Goal: Complete application form

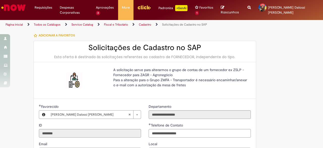
select select "**"
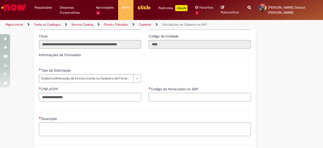
click at [19, 6] on img "Ir para a Homepage" at bounding box center [14, 8] width 26 height 10
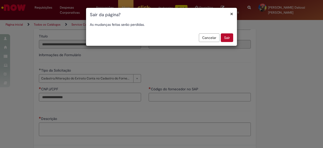
click at [226, 40] on button "Sair" at bounding box center [227, 37] width 12 height 9
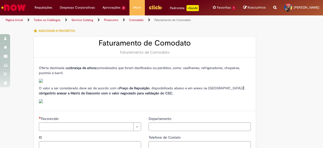
type input "********"
type input "**********"
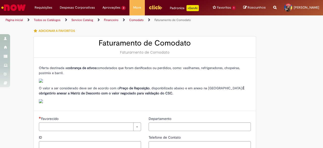
type input "****"
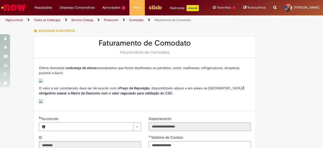
click at [127, 76] on div "Oferta destinada a cobrança de ativos comodatados que foram danificados ou perd…" at bounding box center [145, 84] width 212 height 38
type input "**********"
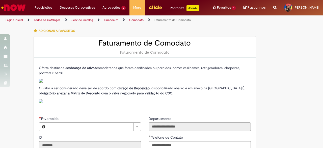
type input "**********"
click at [40, 80] on img at bounding box center [41, 80] width 4 height 4
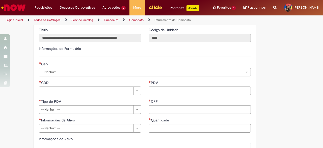
scroll to position [151, 0]
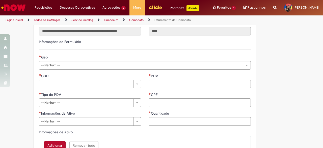
click at [62, 70] on div "**********" at bounding box center [144, 56] width 219 height 34
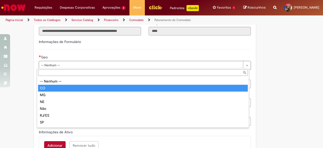
type input "**"
select select "**"
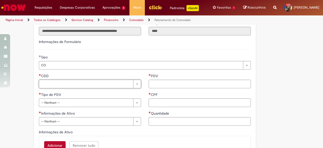
scroll to position [177, 0]
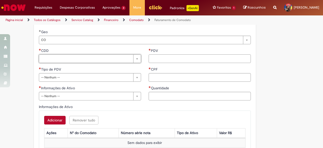
click at [183, 59] on input "PDV" at bounding box center [200, 58] width 102 height 9
click at [65, 90] on div "Informações de Ativo" at bounding box center [90, 88] width 102 height 6
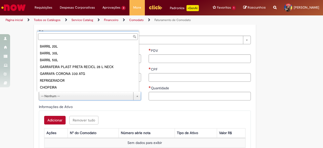
scroll to position [115, 0]
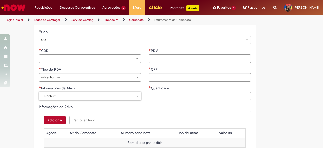
click at [168, 96] on input "Quantidade" at bounding box center [200, 96] width 102 height 9
drag, startPoint x: 74, startPoint y: 110, endPoint x: 67, endPoint y: 110, distance: 7.4
click at [73, 111] on div "Adicionar Remover tudo Informações de Ativo Ações N° do Comodato Número série n…" at bounding box center [145, 132] width 212 height 44
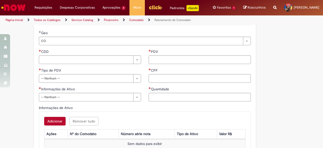
scroll to position [202, 0]
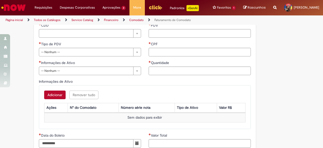
click at [53, 96] on button "Adicionar" at bounding box center [54, 94] width 21 height 9
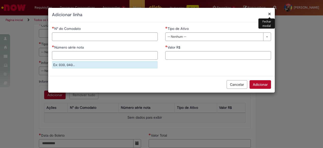
drag, startPoint x: 196, startPoint y: 38, endPoint x: 197, endPoint y: 35, distance: 3.2
click at [104, 58] on input "Número série nota" at bounding box center [105, 55] width 106 height 9
click at [206, 53] on input "Valor R$" at bounding box center [218, 55] width 106 height 9
click at [311, 51] on div "**********" at bounding box center [161, 74] width 323 height 148
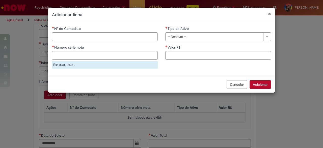
click at [281, 101] on div "**********" at bounding box center [161, 74] width 323 height 148
click at [239, 86] on button "Cancelar" at bounding box center [237, 84] width 21 height 9
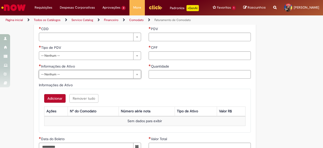
scroll to position [227, 0]
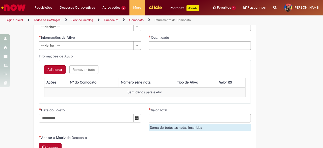
click at [51, 70] on button "Adicionar" at bounding box center [54, 69] width 21 height 9
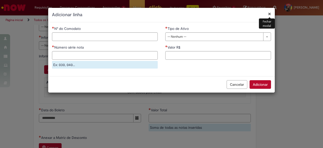
click at [232, 83] on button "Cancelar" at bounding box center [237, 84] width 21 height 9
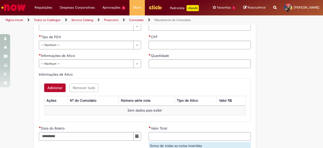
scroll to position [202, 0]
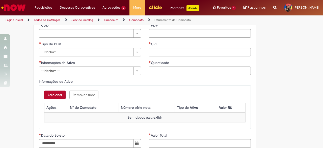
click at [56, 95] on button "Adicionar" at bounding box center [54, 94] width 21 height 9
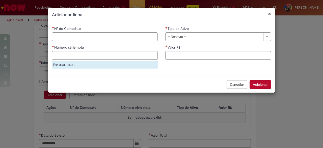
click at [107, 37] on input "N° do Comodato" at bounding box center [105, 36] width 106 height 9
click at [118, 35] on input "N° do Comodato" at bounding box center [105, 36] width 106 height 9
click at [85, 51] on input "Número série nota" at bounding box center [105, 55] width 106 height 9
click at [64, 55] on input "Número série nota" at bounding box center [105, 55] width 106 height 9
drag, startPoint x: 269, startPoint y: 12, endPoint x: 165, endPoint y: 82, distance: 125.1
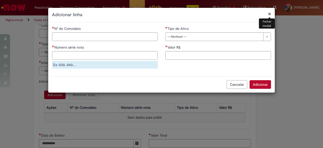
click at [269, 12] on button "×" at bounding box center [269, 13] width 3 height 5
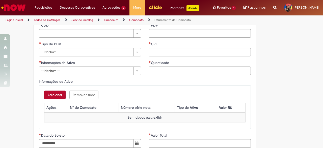
click at [54, 93] on button "Adicionar" at bounding box center [54, 94] width 21 height 9
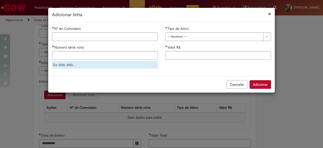
click at [247, 107] on div "**********" at bounding box center [161, 74] width 323 height 148
click at [238, 87] on button "Cancelar" at bounding box center [237, 84] width 21 height 9
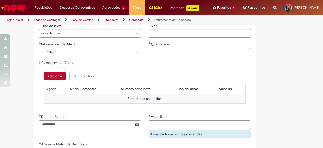
scroll to position [227, 0]
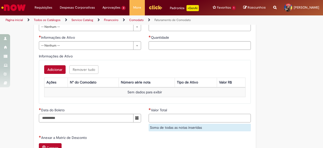
click at [164, 119] on input "Valor Total" at bounding box center [200, 118] width 102 height 9
click at [62, 71] on button "Adicionar" at bounding box center [54, 69] width 21 height 9
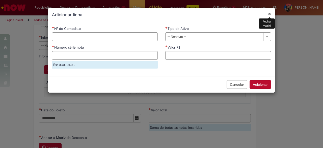
click at [171, 47] on span "Valor R$" at bounding box center [174, 47] width 14 height 5
click at [185, 56] on input "Valor R$" at bounding box center [218, 55] width 106 height 9
click at [236, 83] on button "Cancelar" at bounding box center [237, 84] width 21 height 9
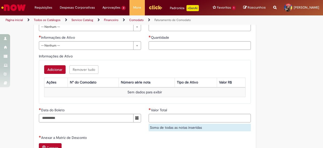
scroll to position [252, 0]
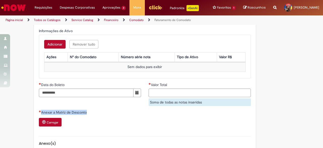
drag, startPoint x: 39, startPoint y: 107, endPoint x: 111, endPoint y: 109, distance: 72.2
click at [111, 109] on sp-variable-layout "**********" at bounding box center [145, 37] width 212 height 346
click at [88, 109] on div "Anexar a Matriz de Desconto" at bounding box center [145, 112] width 212 height 6
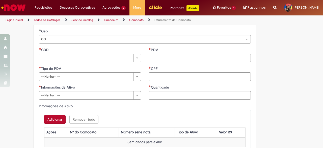
scroll to position [177, 0]
click at [138, 63] on div "**********" at bounding box center [90, 76] width 110 height 56
click at [129, 52] on div "CDD" at bounding box center [90, 51] width 102 height 6
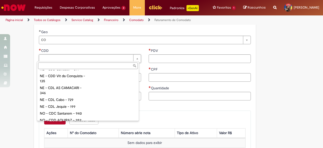
scroll to position [429, 0]
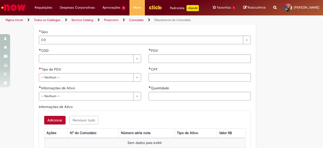
click at [184, 113] on div "Adicionar Remover tudo Informações de Ativo Ações N° do Comodato Número série n…" at bounding box center [145, 132] width 212 height 44
click at [174, 60] on input "PDV" at bounding box center [200, 58] width 102 height 9
click at [151, 67] on span "CPF" at bounding box center [155, 69] width 8 height 5
click at [150, 73] on input "CPF" at bounding box center [200, 77] width 102 height 9
click at [157, 67] on div "CPF" at bounding box center [200, 70] width 102 height 6
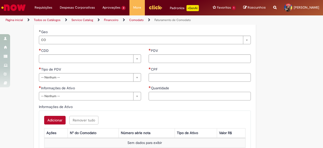
click at [160, 97] on input "Quantidade" at bounding box center [200, 96] width 102 height 9
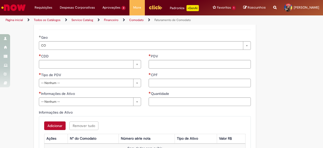
scroll to position [172, 0]
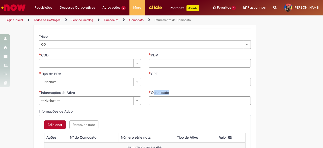
drag, startPoint x: 151, startPoint y: 92, endPoint x: 170, endPoint y: 96, distance: 19.6
click at [170, 96] on div "Quantidade" at bounding box center [200, 97] width 102 height 15
click at [176, 92] on div "Quantidade" at bounding box center [200, 93] width 102 height 6
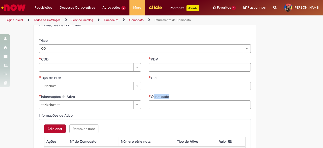
scroll to position [176, 0]
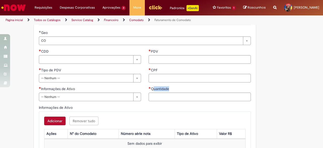
click at [152, 89] on span "Quantidade" at bounding box center [160, 88] width 19 height 5
click at [152, 92] on input "Quantidade" at bounding box center [200, 96] width 102 height 9
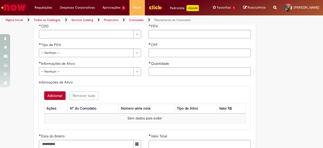
click at [63, 95] on button "Adicionar" at bounding box center [54, 95] width 21 height 9
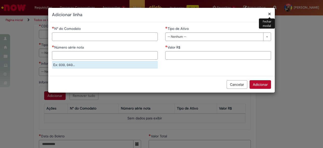
click at [88, 34] on input "N° do Comodato" at bounding box center [105, 36] width 106 height 9
click at [187, 51] on input "Valor R$" at bounding box center [218, 55] width 106 height 9
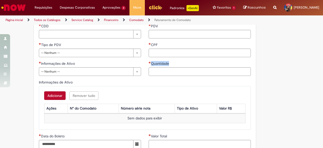
drag, startPoint x: 147, startPoint y: 61, endPoint x: 174, endPoint y: 61, distance: 26.5
click at [174, 61] on div "Quantidade" at bounding box center [200, 64] width 102 height 6
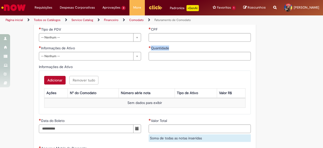
scroll to position [237, 0]
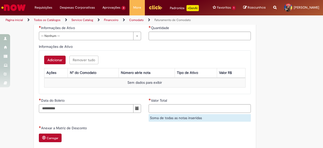
click at [159, 46] on div "Informações de Ativo" at bounding box center [145, 47] width 212 height 6
click at [133, 44] on div "Informações de Ativo" at bounding box center [145, 47] width 212 height 6
click at [50, 64] on div "Adicionar Remover tudo Informações de Ativo Ações N° do Comodato Número série n…" at bounding box center [145, 72] width 212 height 44
click at [55, 60] on button "Adicionar" at bounding box center [54, 59] width 21 height 9
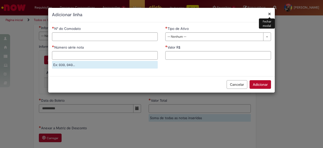
click at [235, 84] on button "Cancelar" at bounding box center [237, 84] width 21 height 9
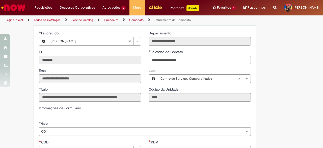
scroll to position [0, 0]
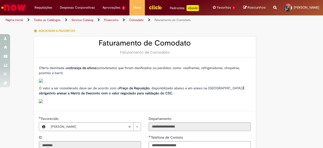
click at [271, 6] on div "Reportar problema Artigos Não encontrou base de conhecimento Catálogo Não foram…" at bounding box center [274, 7] width 11 height 15
click at [273, 8] on icon "Search from all sources" at bounding box center [274, 4] width 3 height 9
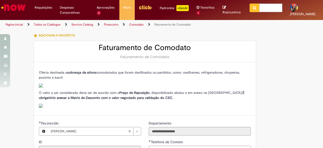
click at [259, 11] on input "text" at bounding box center [270, 8] width 23 height 9
type input "**********"
click button "Pesquisar" at bounding box center [254, 8] width 10 height 9
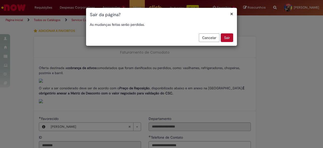
click at [229, 39] on button "Sair" at bounding box center [227, 37] width 12 height 9
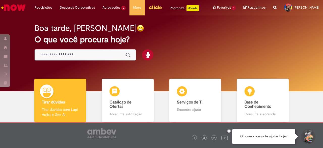
click at [13, 8] on img "Ir para a Homepage" at bounding box center [14, 8] width 26 height 10
click at [160, 67] on div "Boa tarde, Brenda O que você procura hoje?" at bounding box center [161, 53] width 315 height 76
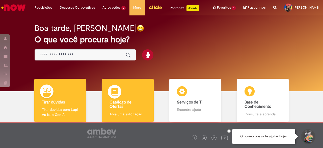
click at [135, 108] on h4 "Catálogo de Ofertas" at bounding box center [127, 104] width 37 height 9
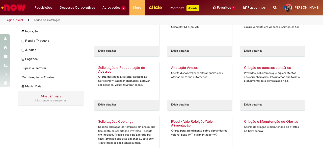
scroll to position [101, 0]
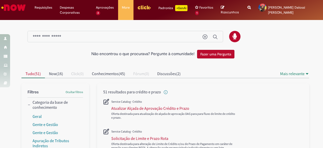
scroll to position [25, 0]
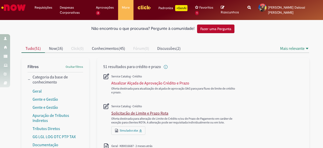
click at [148, 110] on div "Solicitação de Limite e Prazo Rota" at bounding box center [139, 112] width 57 height 5
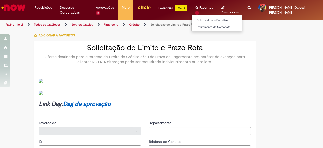
type input "********"
type input "**********"
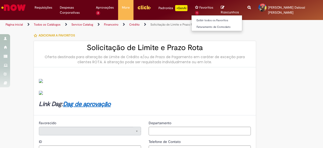
type input "****"
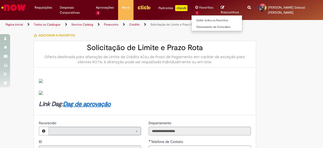
type input "**********"
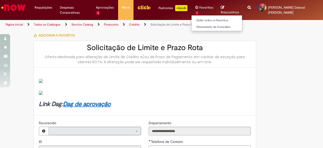
type input "**********"
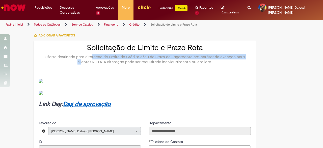
drag, startPoint x: 100, startPoint y: 55, endPoint x: 235, endPoint y: 54, distance: 134.4
click at [235, 54] on div "Oferta destinada para alteração de Limite de Crédito e/ou de Prazo de Pagamento…" at bounding box center [145, 59] width 212 height 10
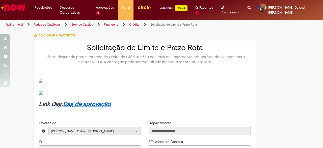
click at [234, 56] on div "Oferta destinada para alteração de Limite de Crédito e/ou de Prazo de Pagamento…" at bounding box center [145, 59] width 212 height 10
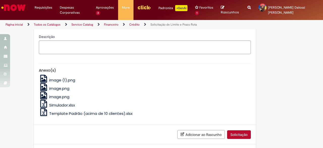
scroll to position [227, 0]
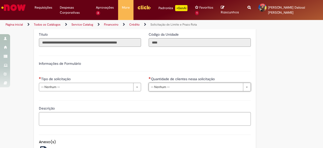
scroll to position [178, 0]
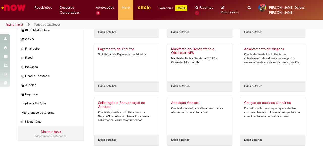
scroll to position [50, 0]
